Goal: Task Accomplishment & Management: Complete application form

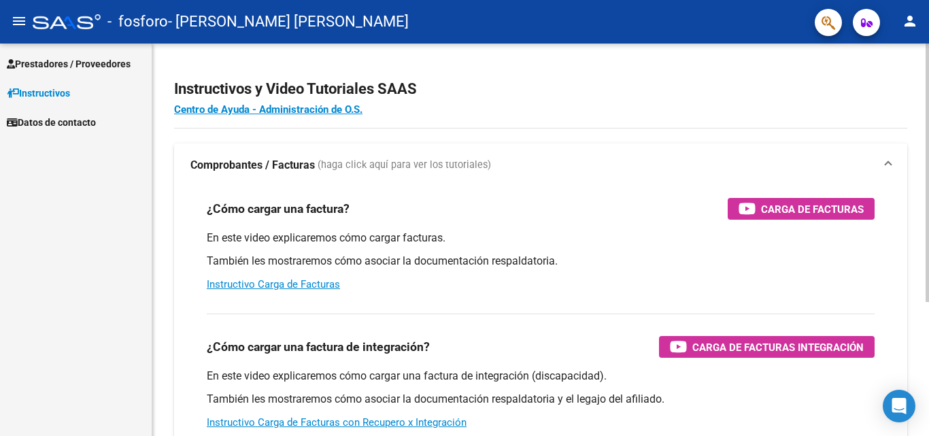
scroll to position [204, 0]
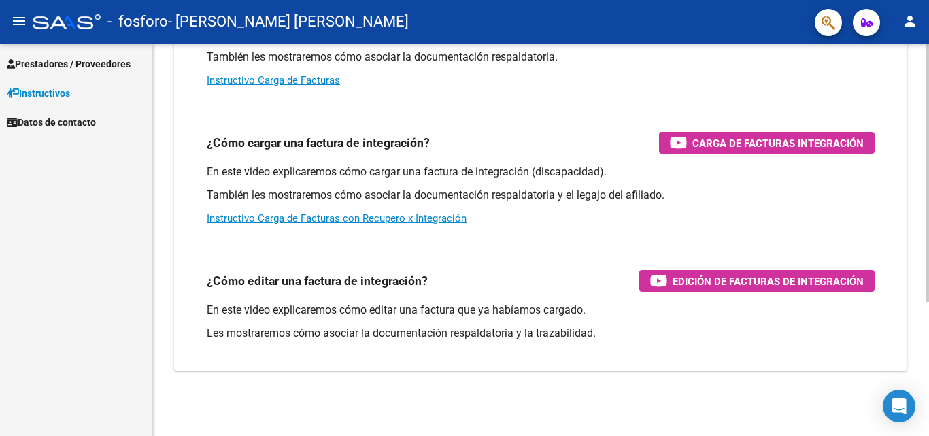
click at [927, 389] on div at bounding box center [926, 240] width 3 height 392
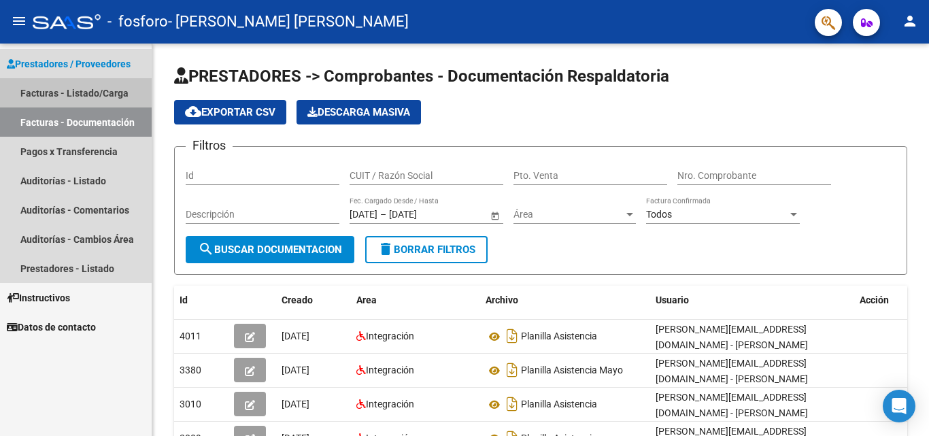
click at [102, 92] on link "Facturas - Listado/Carga" at bounding box center [76, 92] width 152 height 29
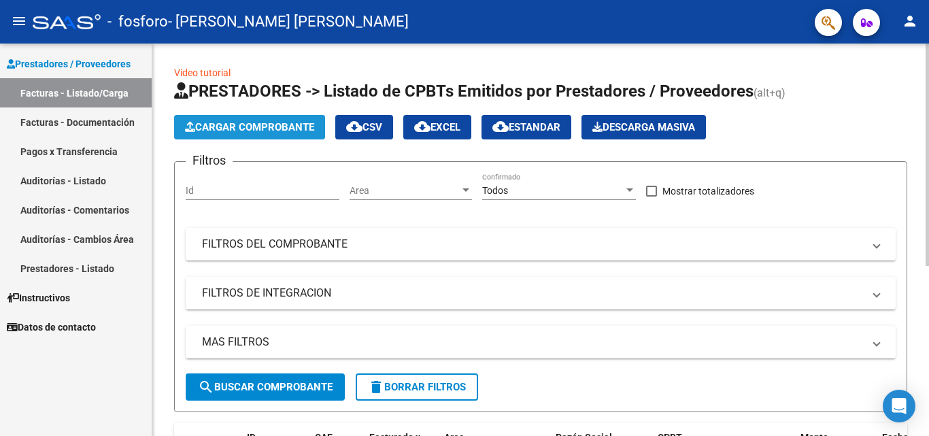
click at [211, 122] on span "Cargar Comprobante" at bounding box center [249, 127] width 129 height 12
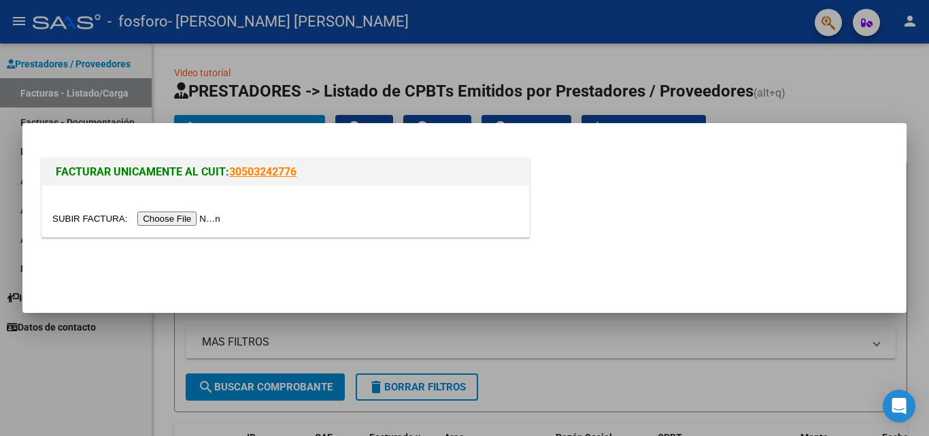
click at [204, 218] on input "file" at bounding box center [138, 218] width 172 height 14
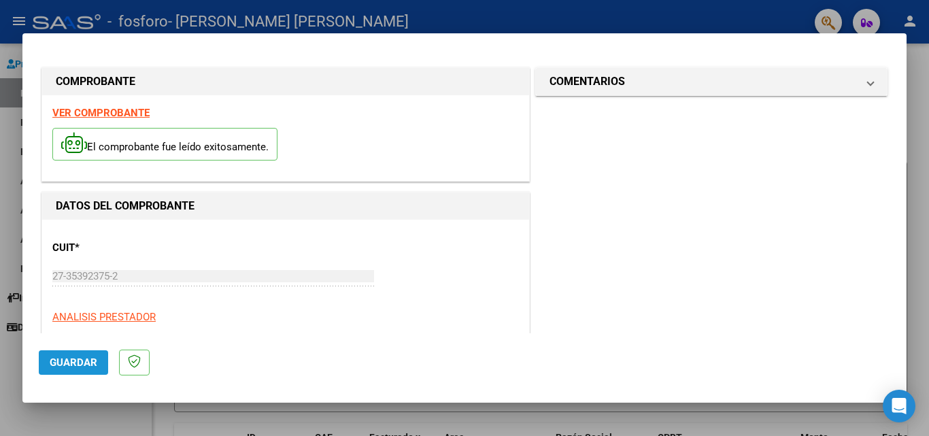
click at [65, 353] on button "Guardar" at bounding box center [73, 362] width 69 height 24
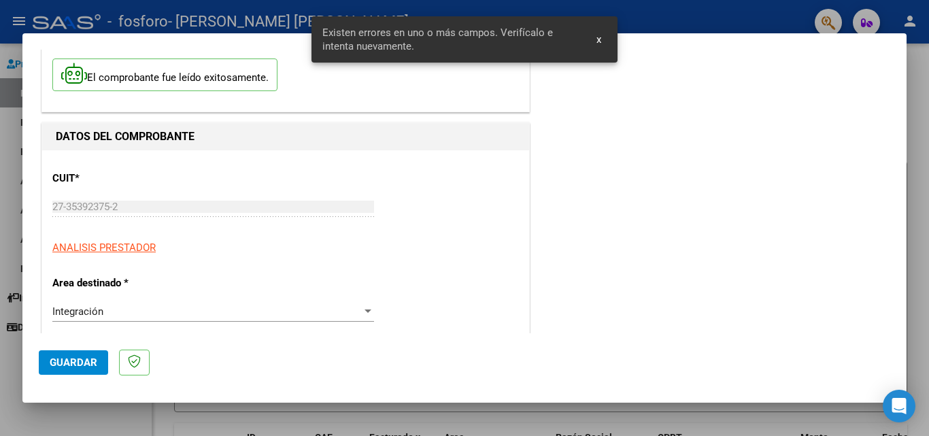
scroll to position [307, 0]
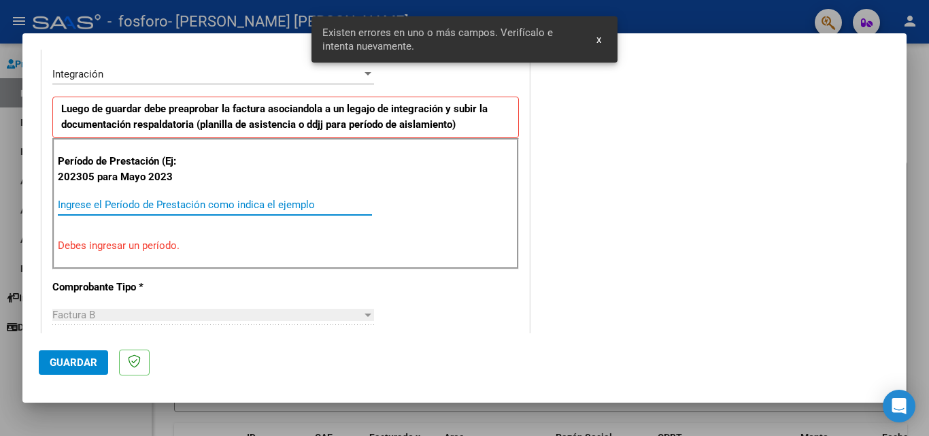
click at [168, 208] on input "Ingrese el Período de Prestación como indica el ejemplo" at bounding box center [215, 204] width 314 height 12
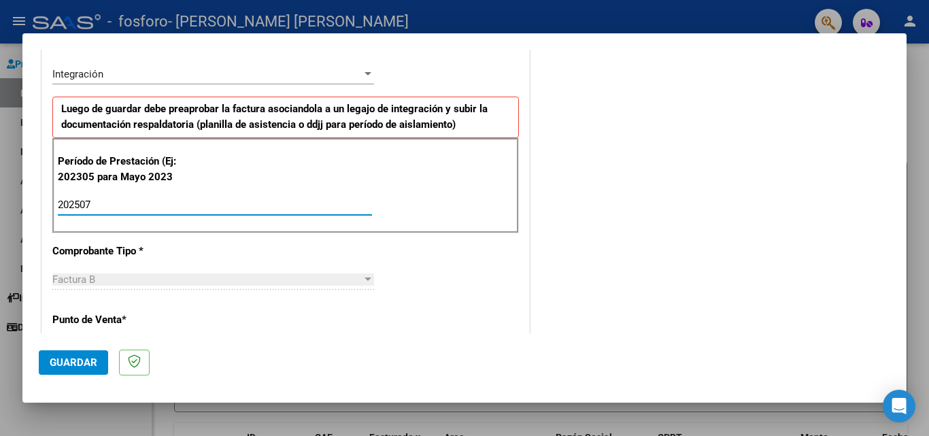
type input "202507"
click at [150, 279] on div "Factura B" at bounding box center [206, 279] width 309 height 12
click at [78, 356] on span "Guardar" at bounding box center [74, 362] width 48 height 12
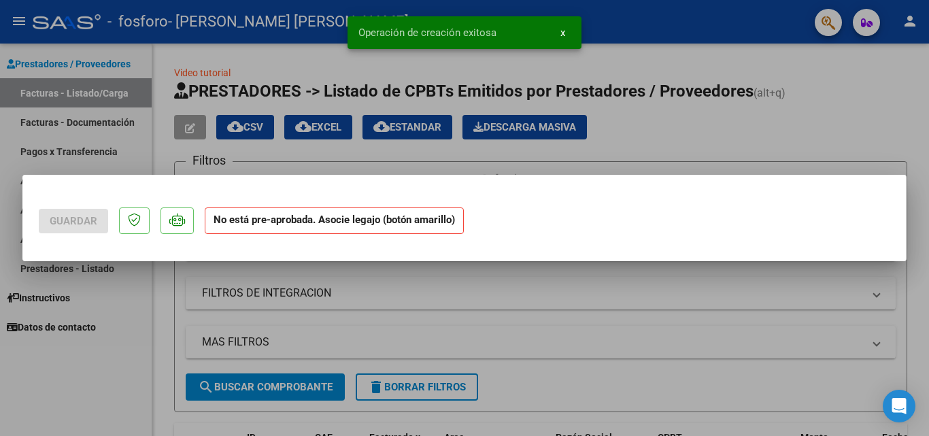
scroll to position [0, 0]
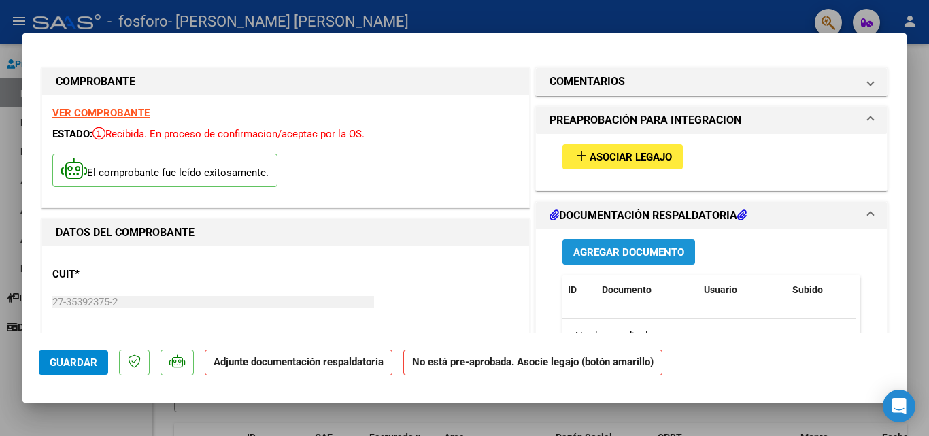
click at [617, 249] on span "Agregar Documento" at bounding box center [628, 252] width 111 height 12
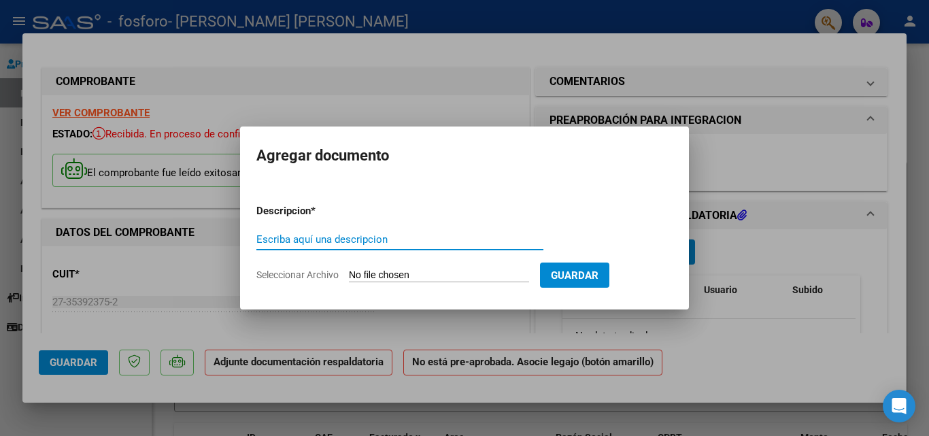
click at [477, 237] on input "Escriba aquí una descripcion" at bounding box center [399, 239] width 287 height 12
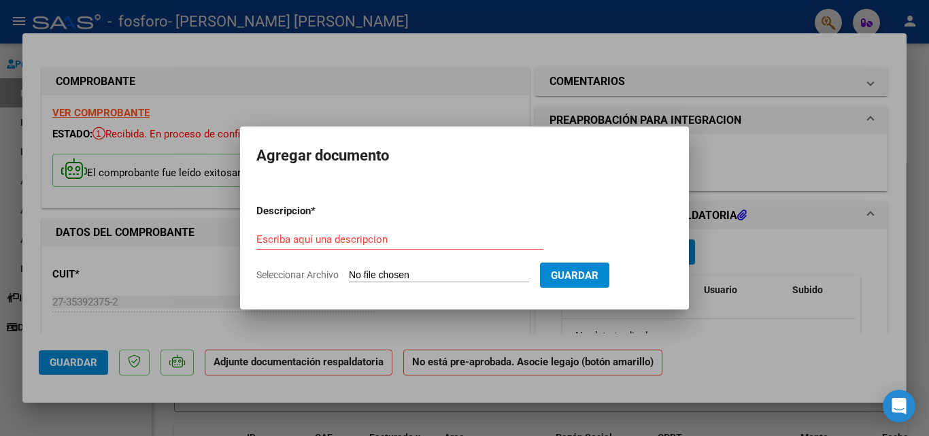
click at [428, 270] on input "Seleccionar Archivo" at bounding box center [439, 275] width 180 height 13
type input "C:\fakepath\[PERSON_NAME] [PERSON_NAME] 2025.pdf"
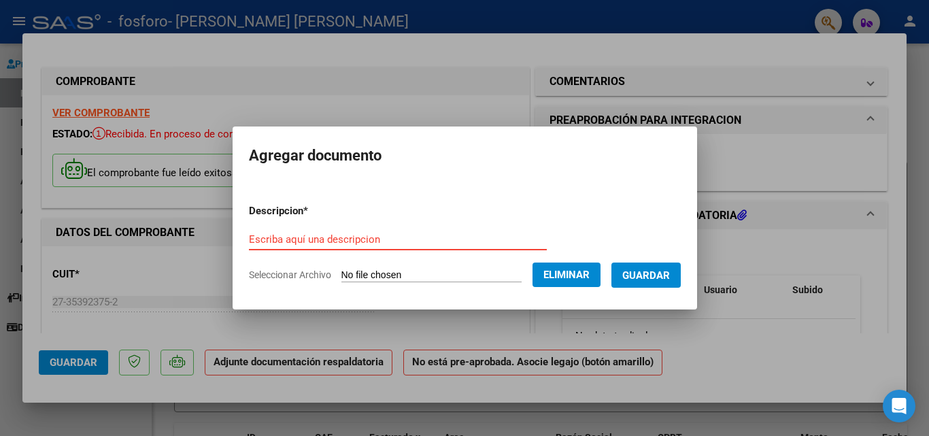
click at [413, 237] on input "Escriba aquí una descripcion" at bounding box center [398, 239] width 298 height 12
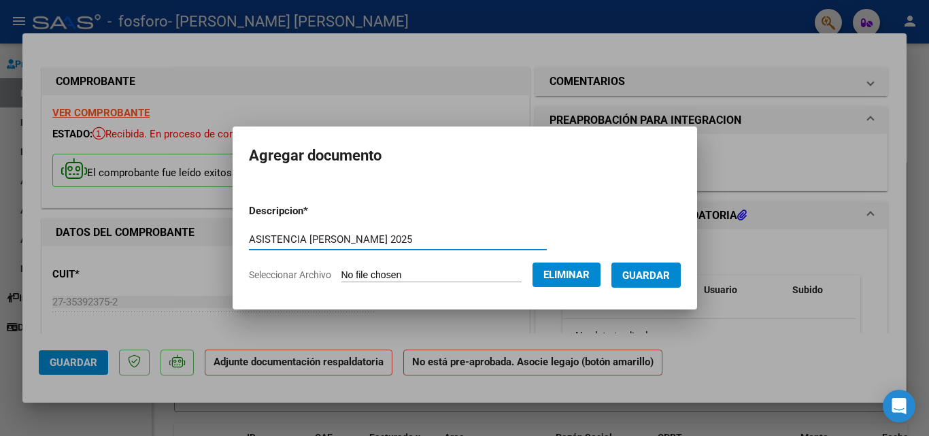
type input "ASISTENCIA [PERSON_NAME] 2025"
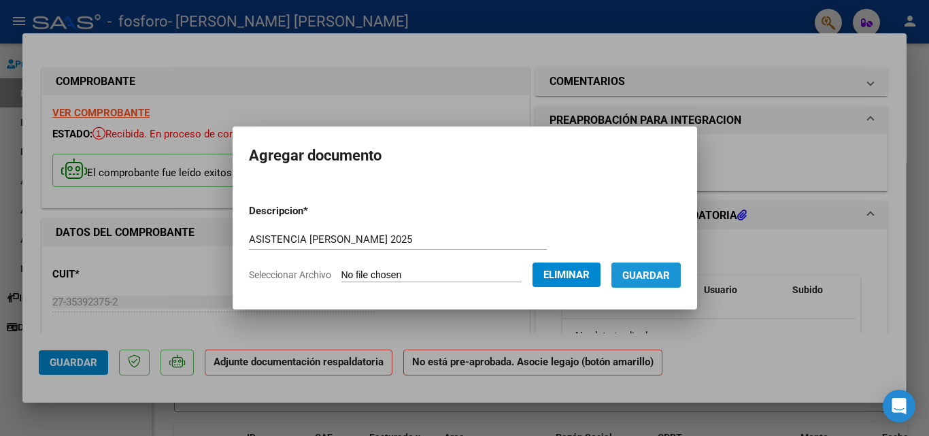
click at [660, 269] on span "Guardar" at bounding box center [646, 275] width 48 height 12
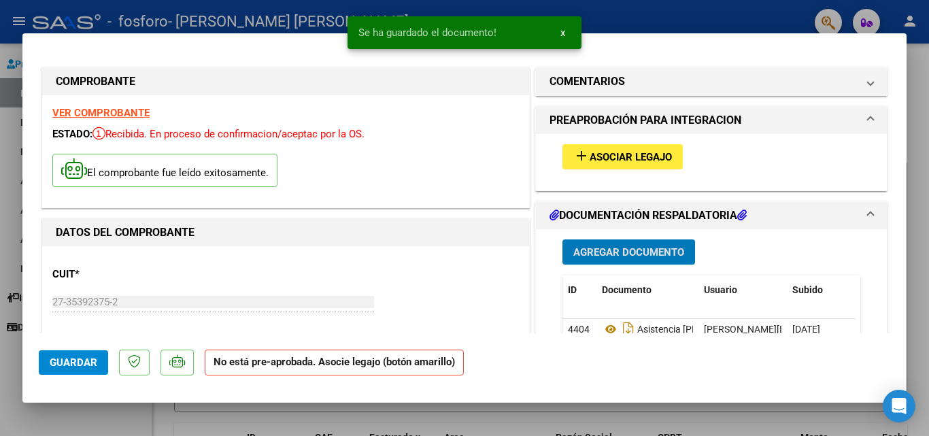
click at [647, 156] on span "Asociar Legajo" at bounding box center [630, 157] width 82 height 12
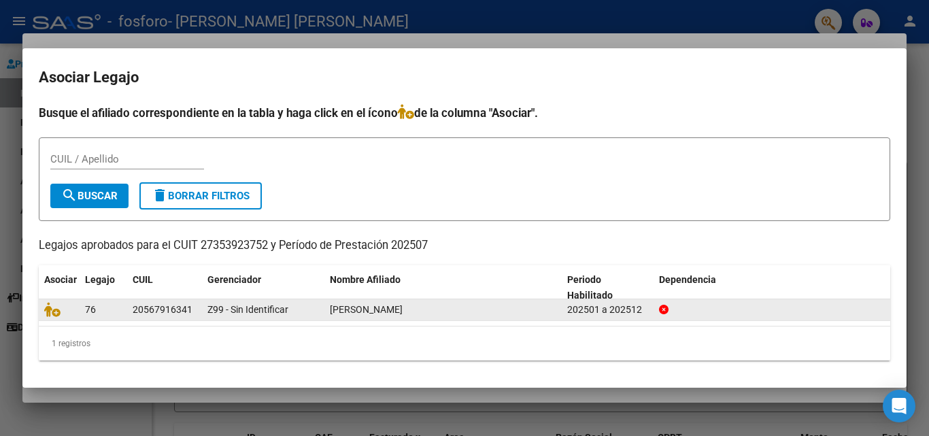
click at [457, 305] on div "[PERSON_NAME]" at bounding box center [443, 310] width 226 height 16
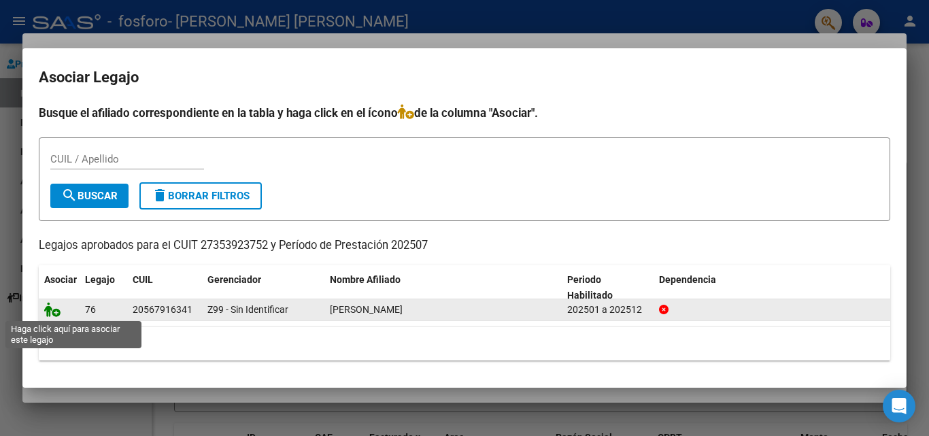
click at [60, 312] on icon at bounding box center [52, 309] width 16 height 15
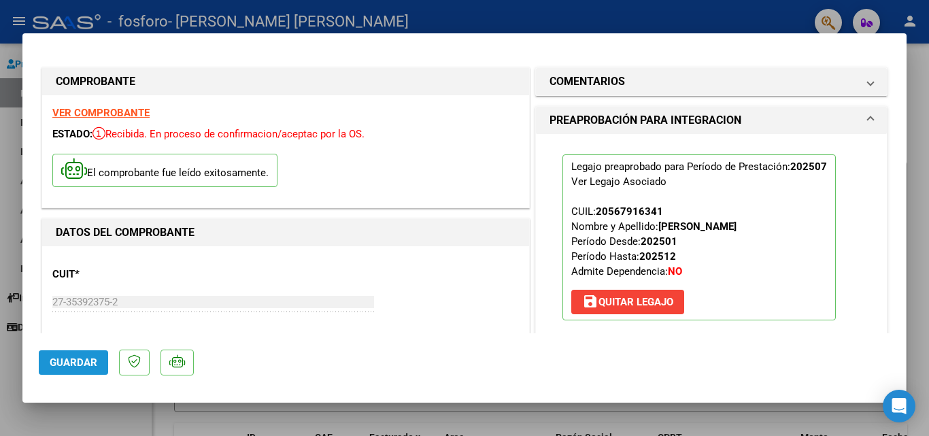
click at [58, 366] on span "Guardar" at bounding box center [74, 362] width 48 height 12
click at [915, 122] on div at bounding box center [464, 218] width 929 height 436
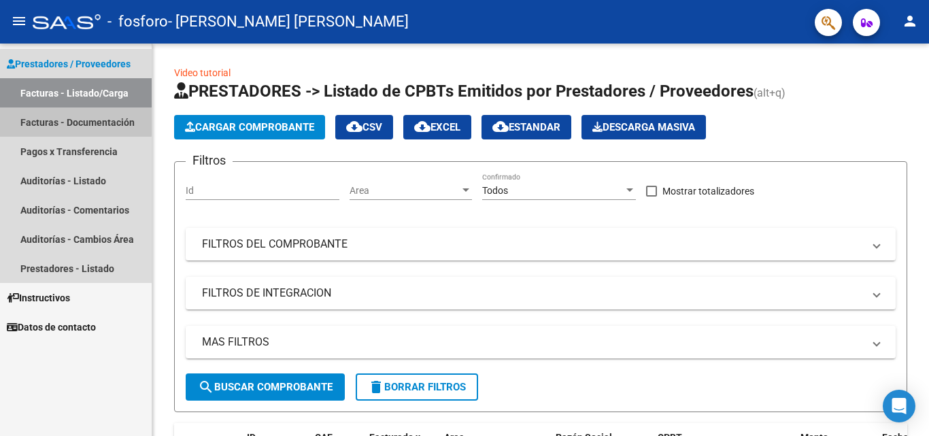
click at [58, 120] on link "Facturas - Documentación" at bounding box center [76, 121] width 152 height 29
